Goal: Find specific page/section: Find specific page/section

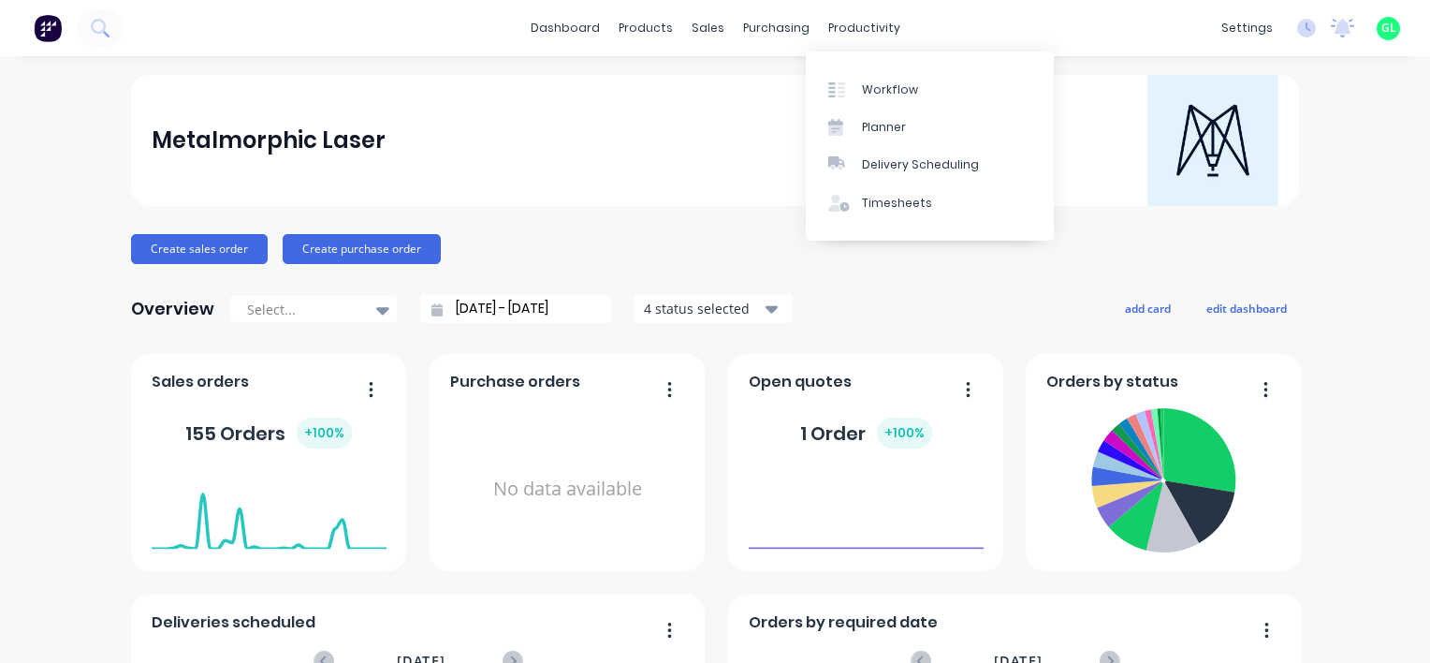
click at [862, 26] on div "productivity" at bounding box center [864, 28] width 91 height 28
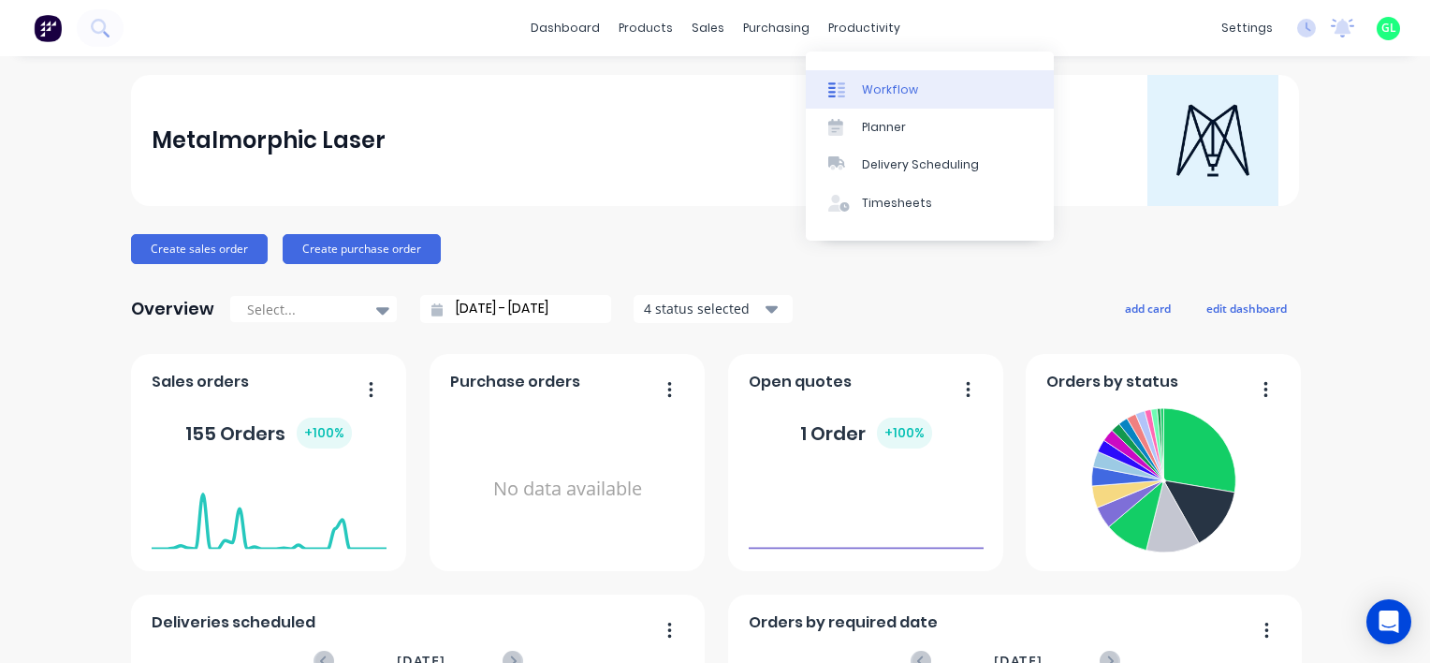
click at [884, 76] on link "Workflow" at bounding box center [930, 88] width 248 height 37
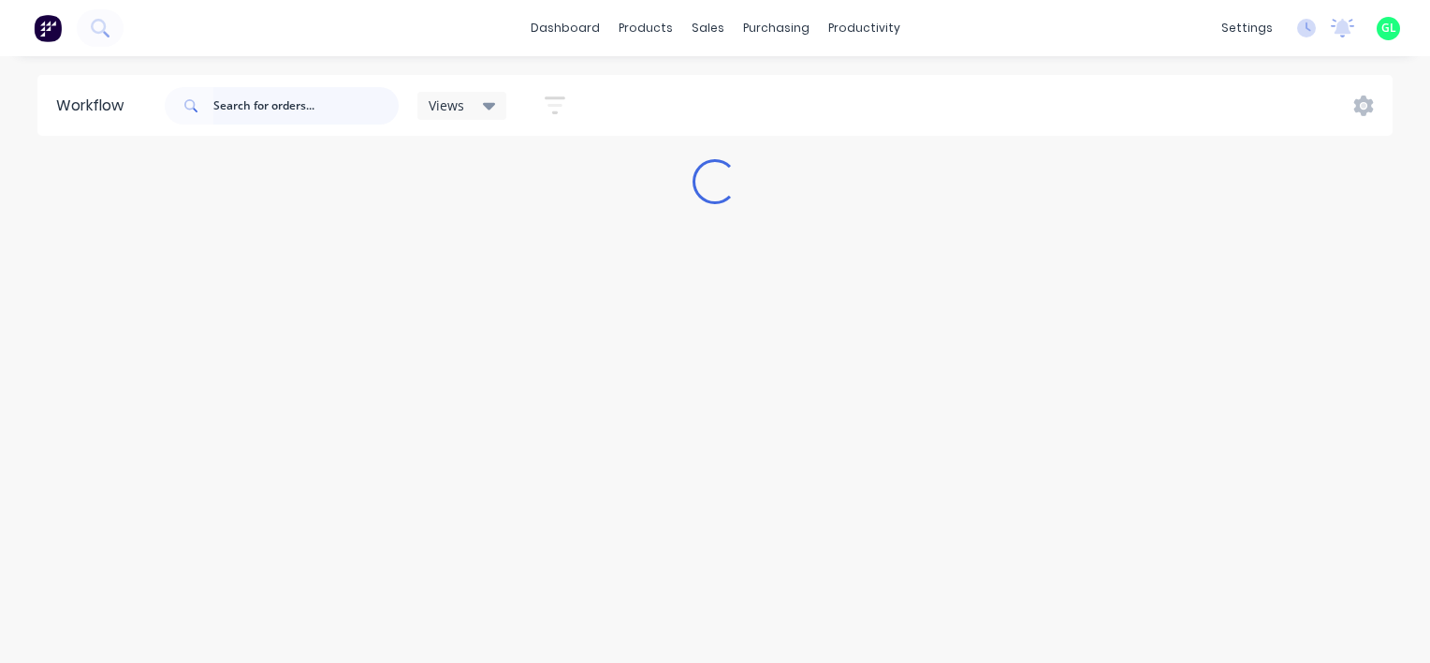
click at [305, 100] on input "text" at bounding box center [305, 105] width 185 height 37
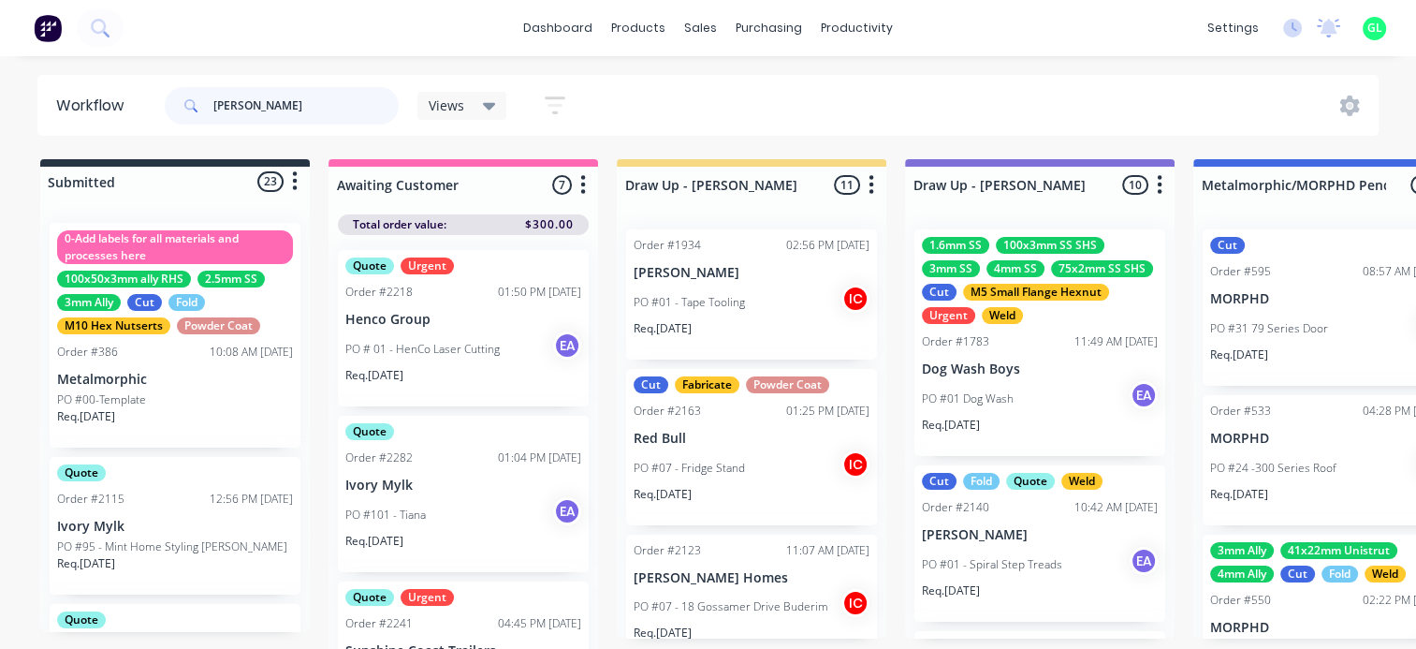
click at [319, 100] on input "[PERSON_NAME]" at bounding box center [305, 105] width 185 height 37
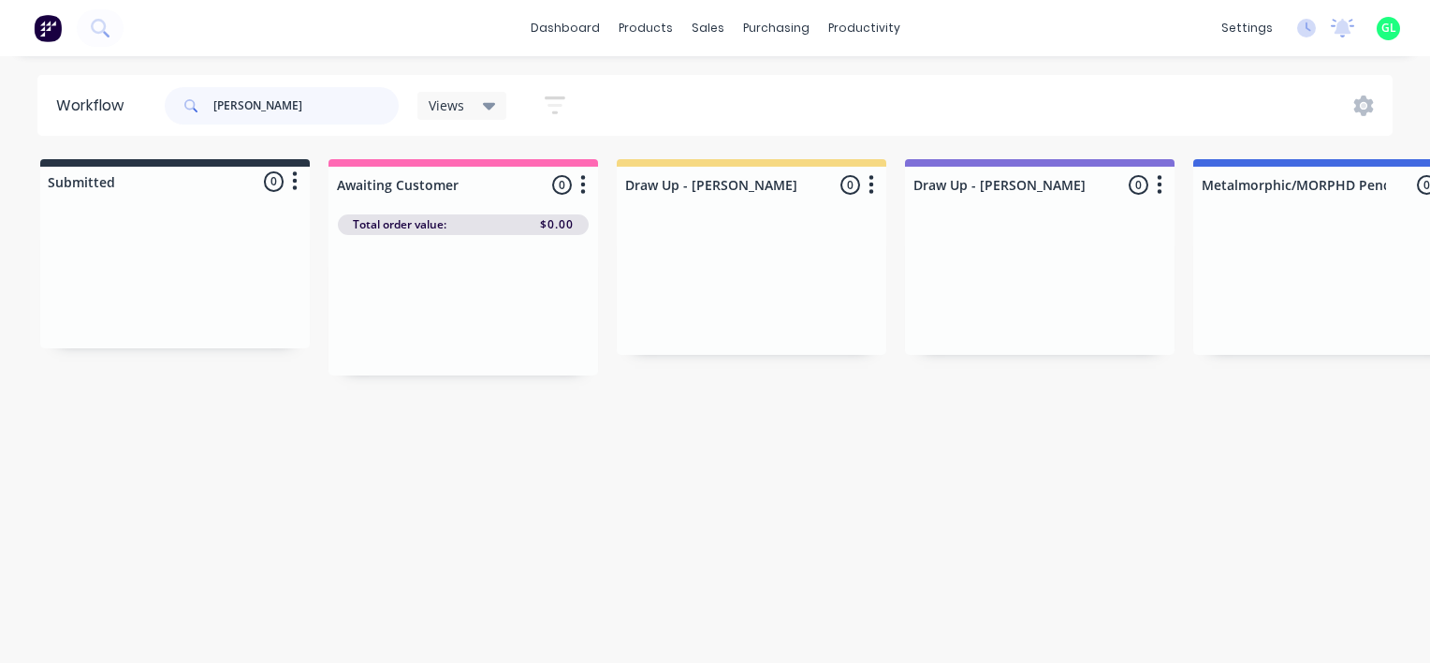
type input "[PERSON_NAME]"
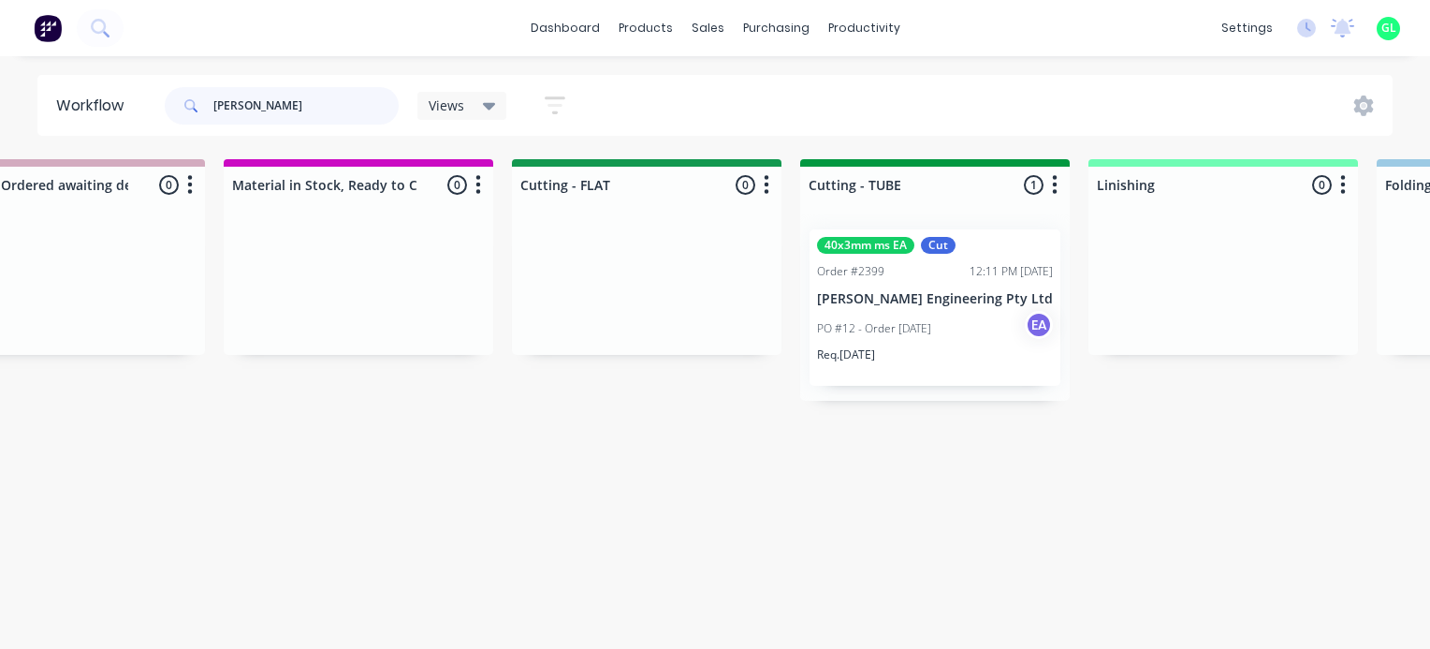
scroll to position [0, 3369]
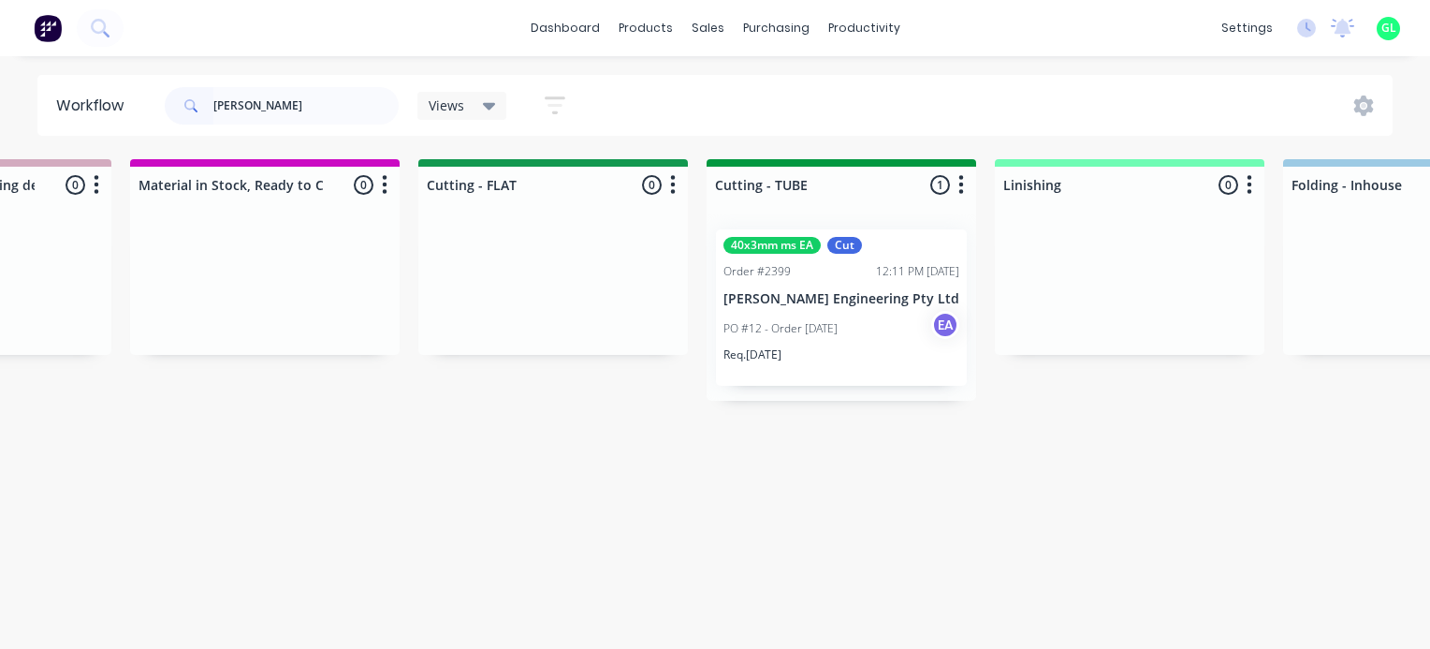
click at [800, 333] on p "PO #12 - Order [DATE]" at bounding box center [780, 328] width 114 height 17
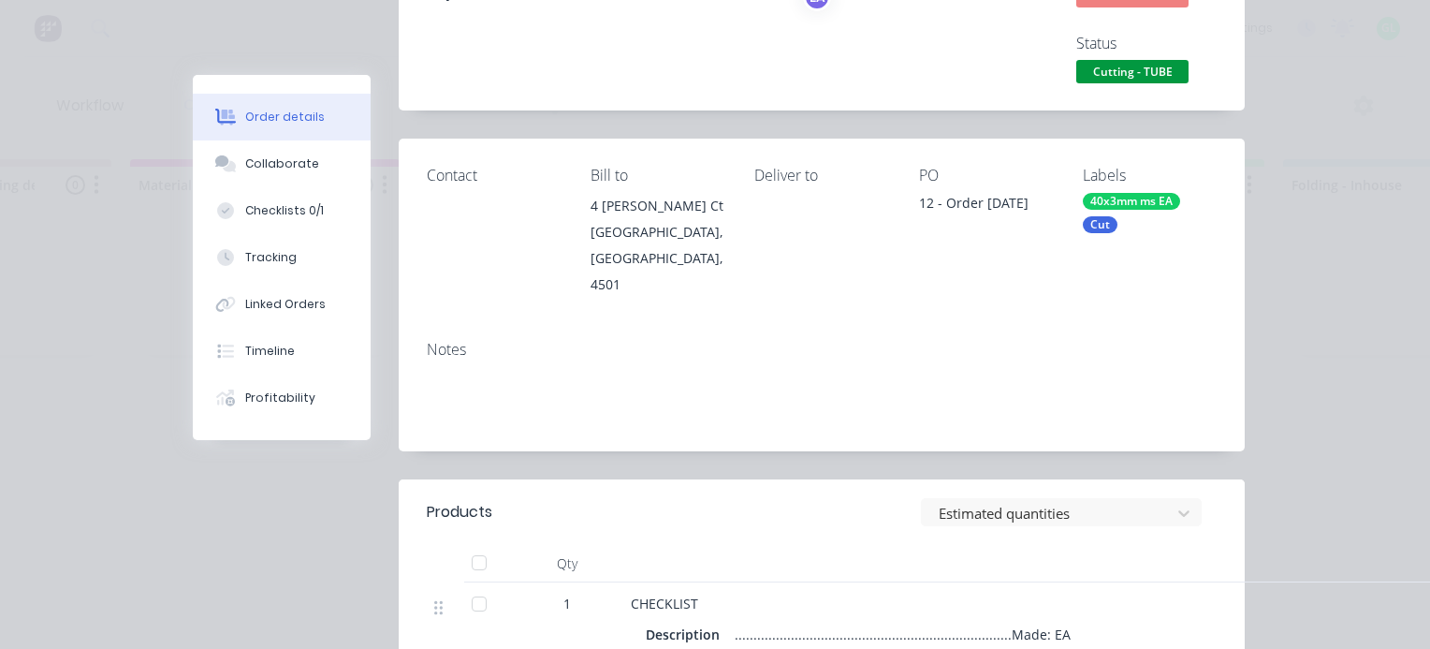
scroll to position [0, 0]
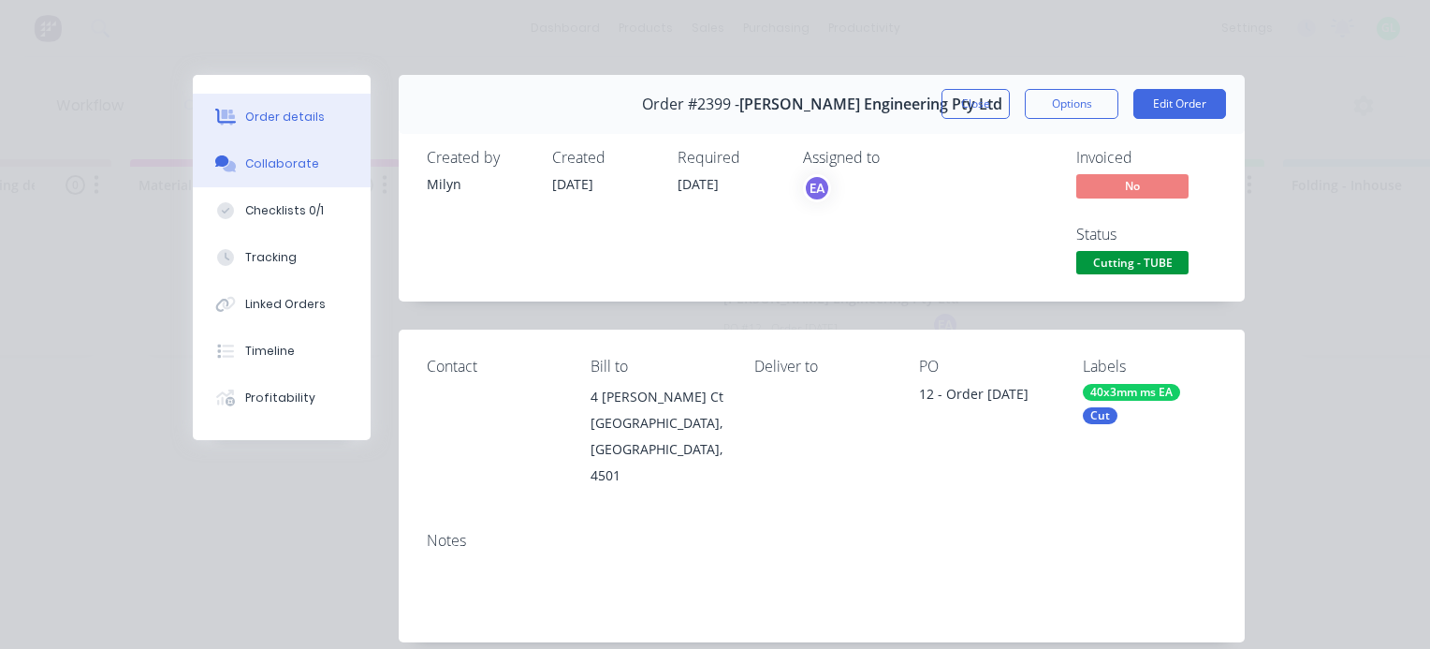
click at [285, 168] on div "Collaborate" at bounding box center [282, 163] width 74 height 17
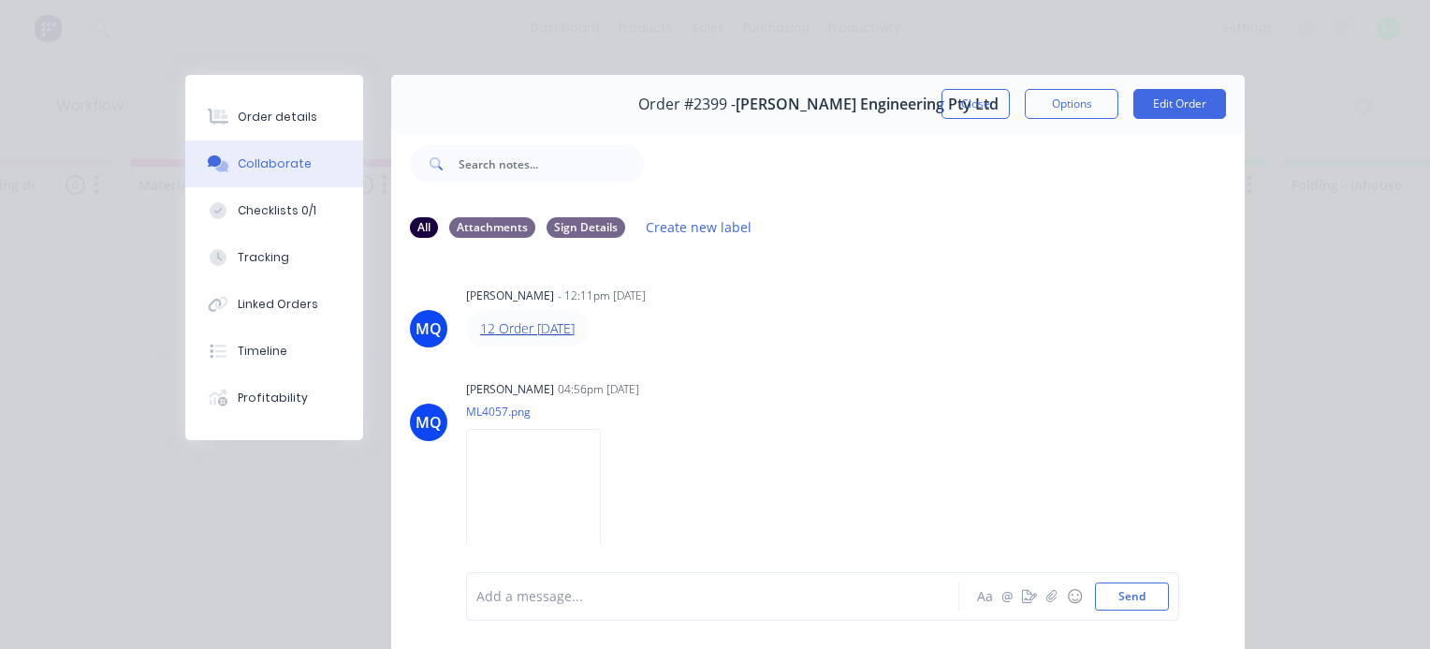
click at [507, 329] on link "12 Order [DATE]" at bounding box center [527, 328] width 95 height 18
click at [988, 95] on button "Close" at bounding box center [976, 104] width 68 height 30
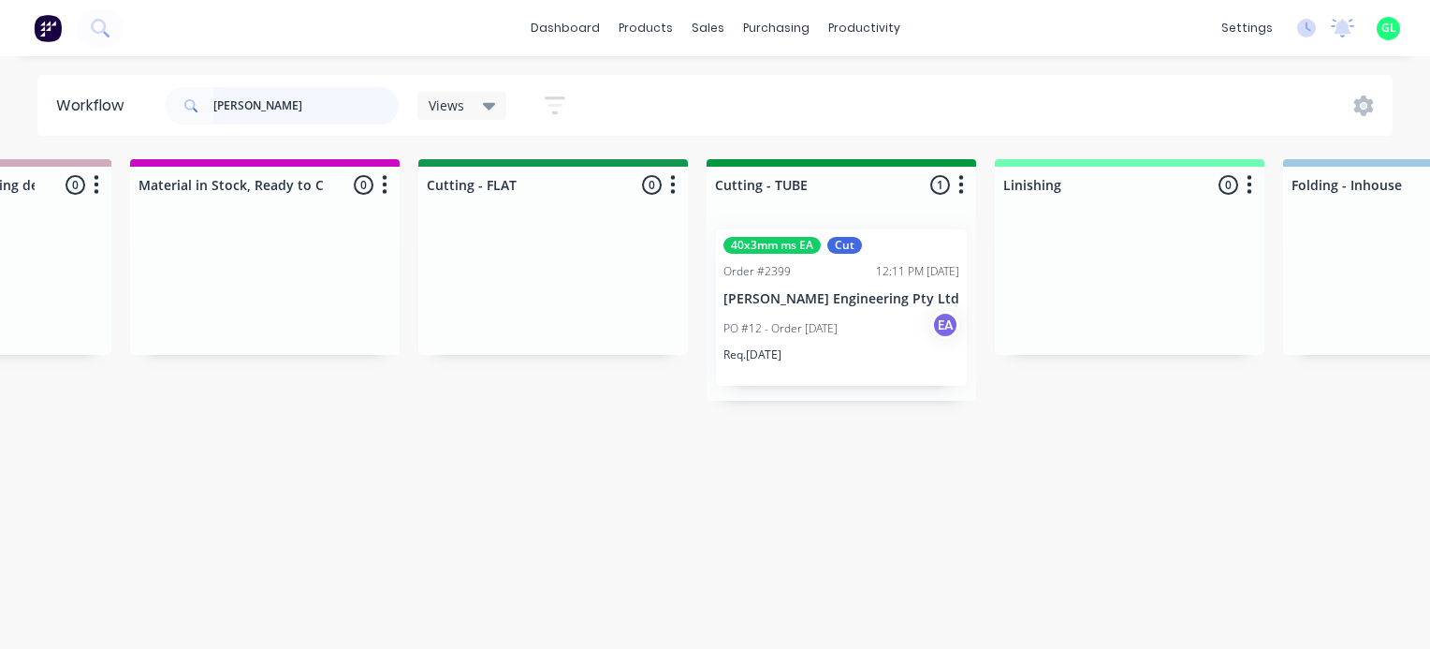
click at [251, 103] on input "[PERSON_NAME]" at bounding box center [305, 105] width 185 height 37
click at [251, 102] on input "[PERSON_NAME]" at bounding box center [305, 105] width 185 height 37
type input "E"
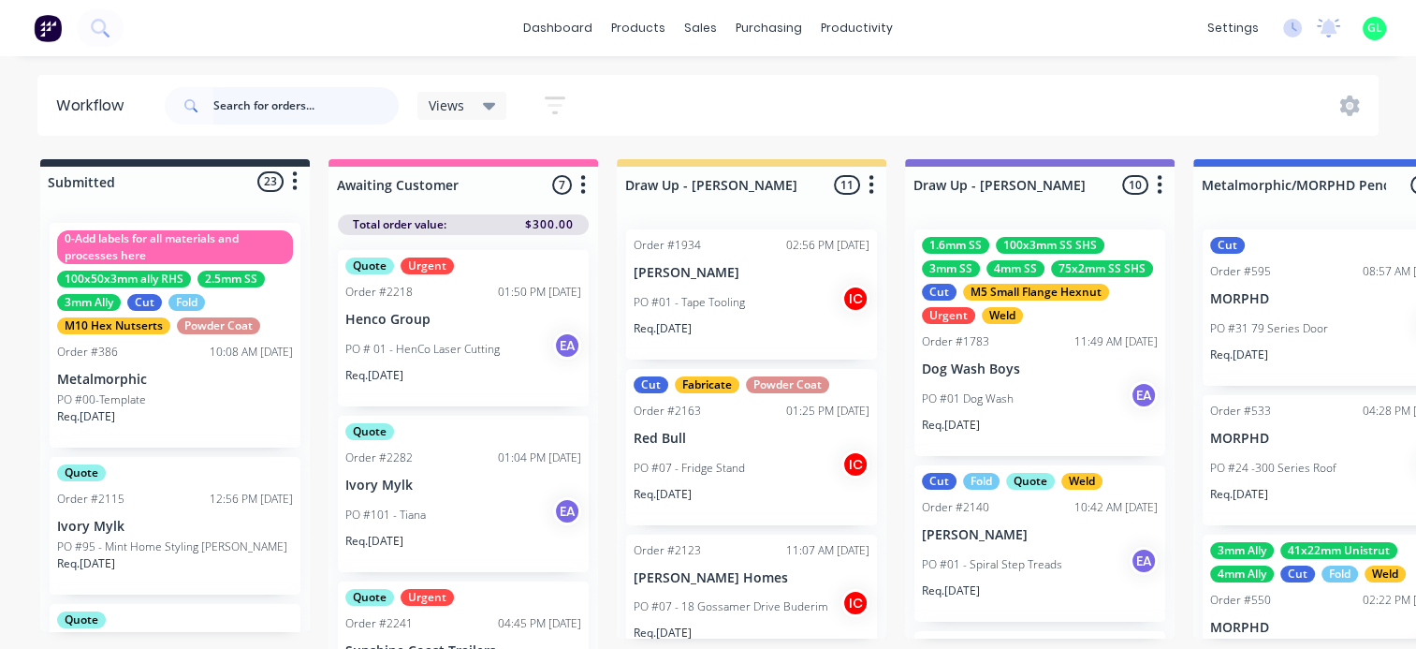
click at [225, 105] on input "text" at bounding box center [305, 105] width 185 height 37
type input "[PERSON_NAME]"
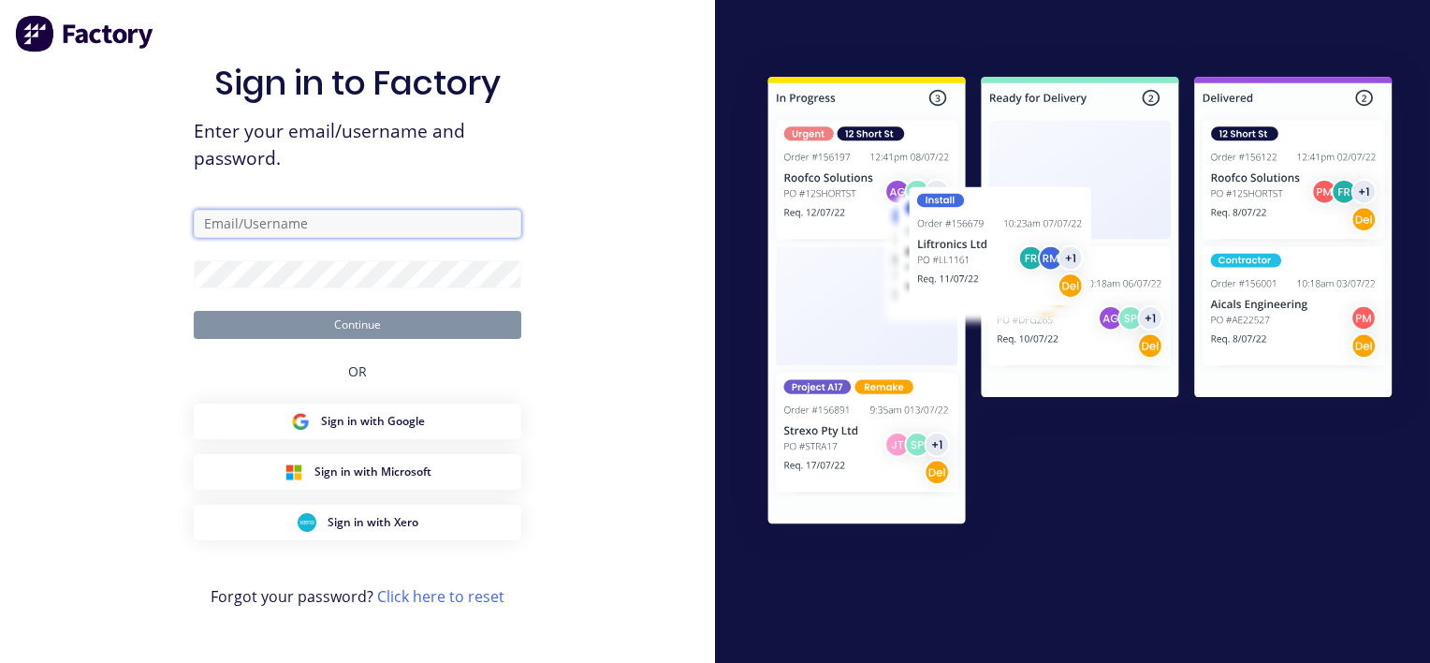
type input "[EMAIL_ADDRESS][DOMAIN_NAME]"
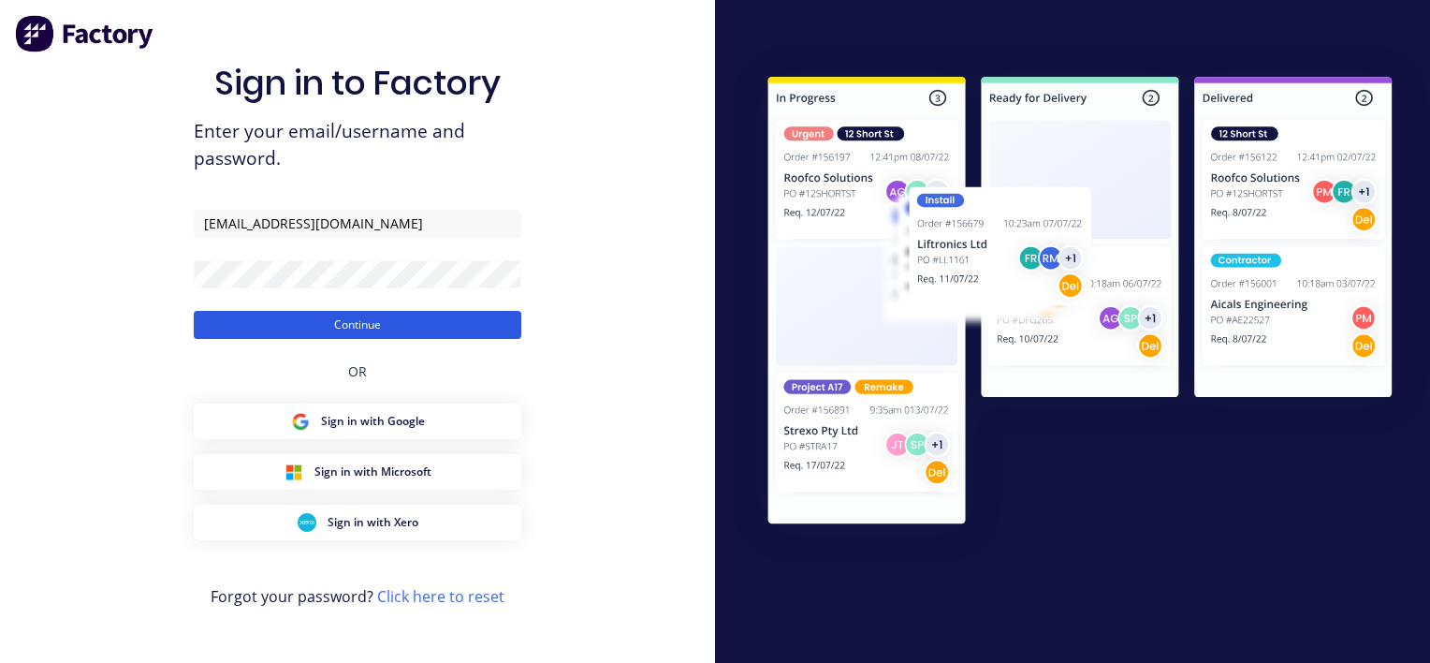
click at [359, 321] on button "Continue" at bounding box center [358, 325] width 328 height 28
